Goal: Check status

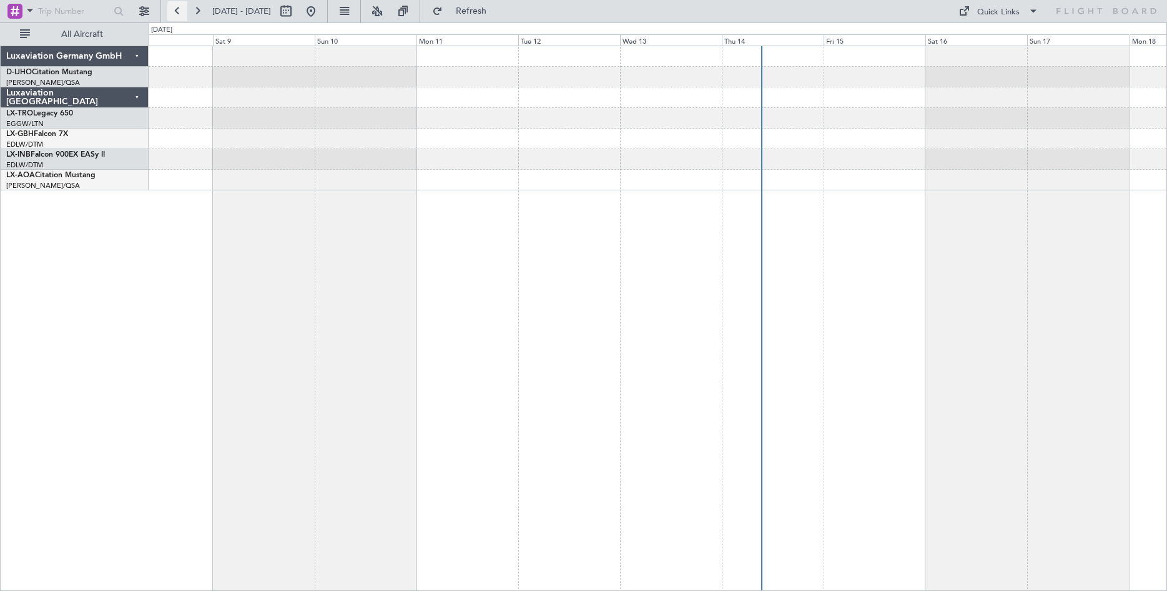
click at [169, 12] on button at bounding box center [177, 11] width 20 height 20
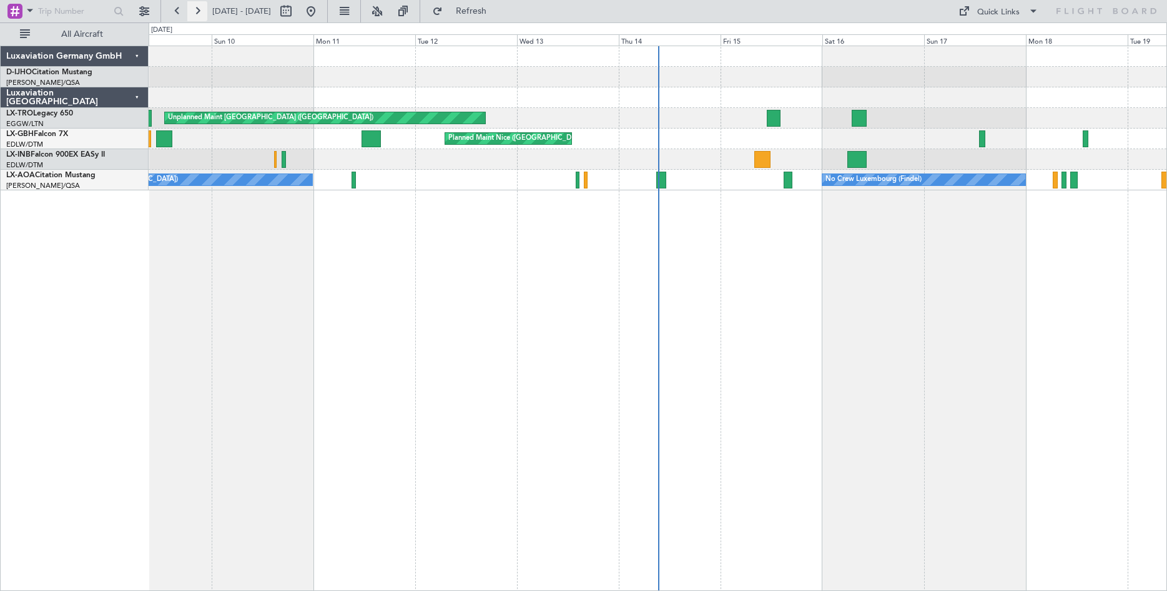
click at [199, 16] on button at bounding box center [197, 11] width 20 height 20
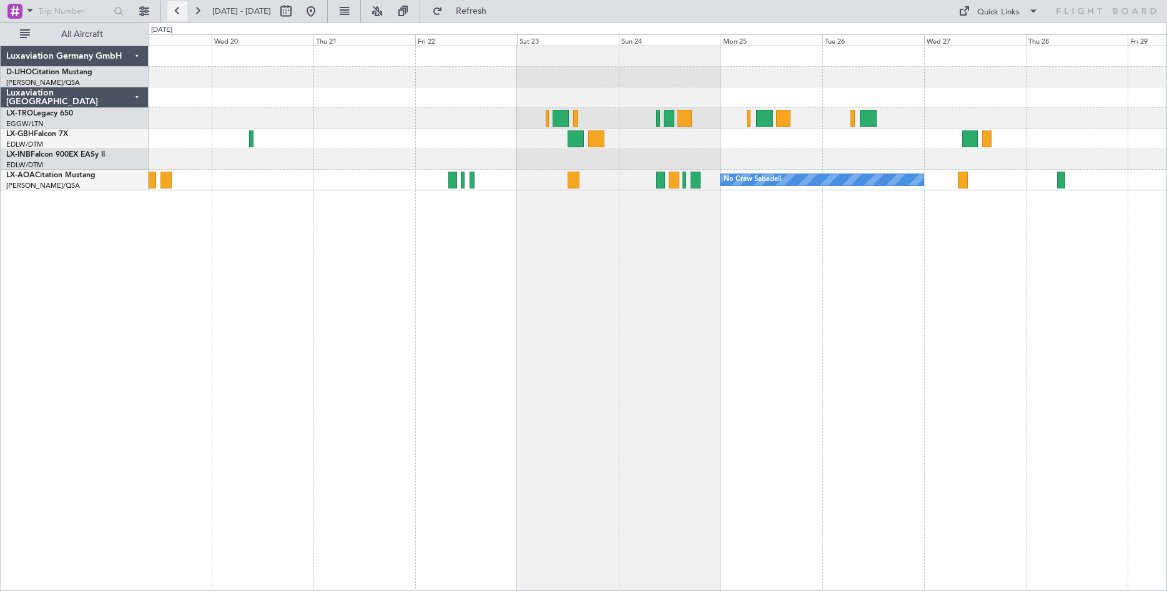
click at [183, 16] on button at bounding box center [177, 11] width 20 height 20
